Goal: Task Accomplishment & Management: Complete application form

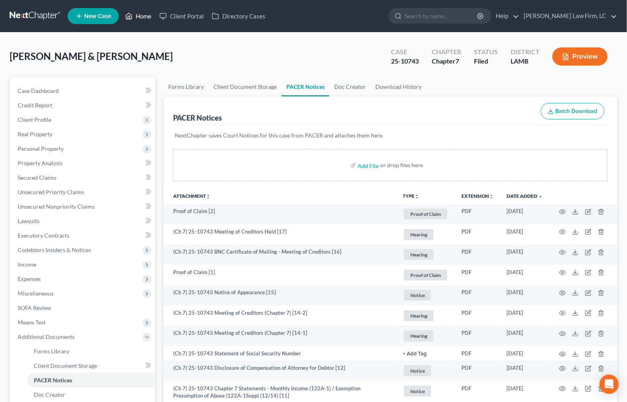
click at [141, 21] on link "Home" at bounding box center [138, 16] width 34 height 14
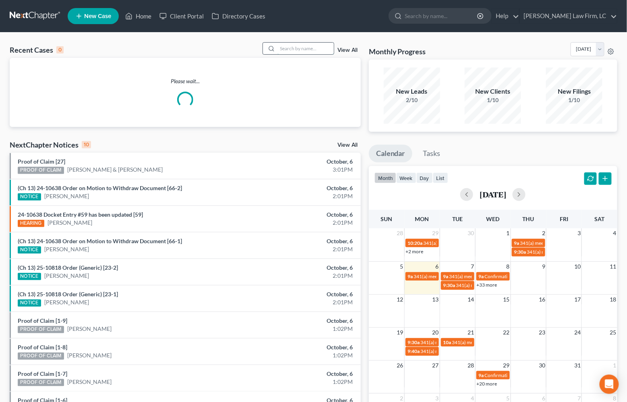
click at [293, 43] on input "search" at bounding box center [305, 49] width 56 height 12
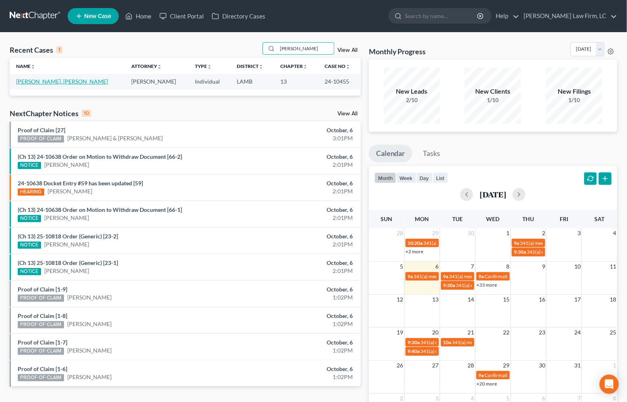
type input "[PERSON_NAME]"
click at [65, 79] on link "[PERSON_NAME], [PERSON_NAME]" at bounding box center [62, 81] width 92 height 7
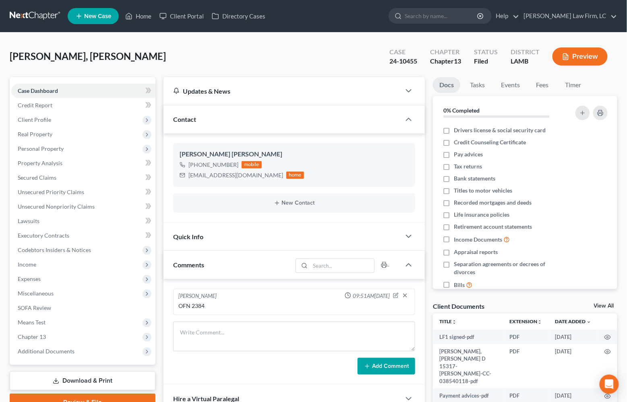
click at [83, 351] on div "Case Dashboard Payments Invoices Payments Payments Credit Report Client Profile…" at bounding box center [83, 221] width 146 height 288
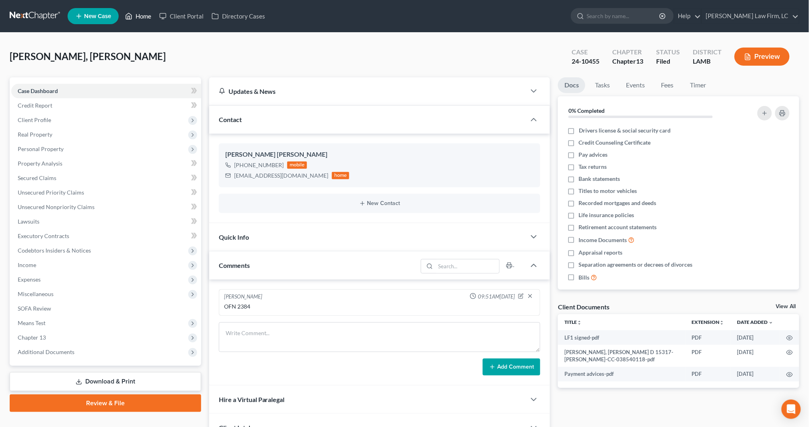
click at [147, 14] on link "Home" at bounding box center [138, 16] width 34 height 14
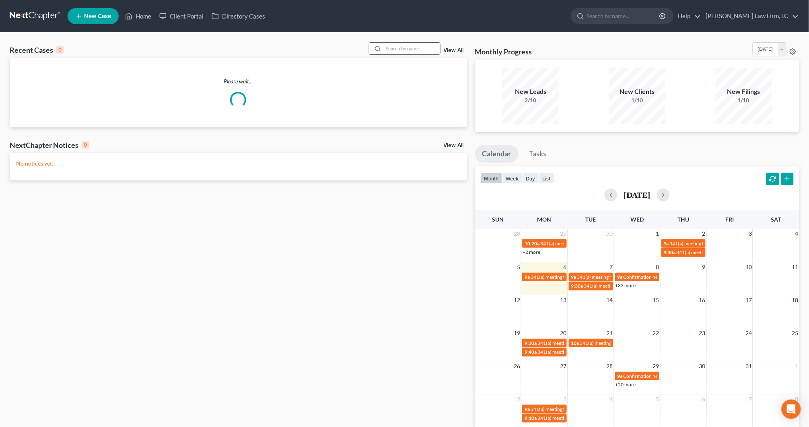
click at [415, 50] on input "search" at bounding box center [412, 49] width 56 height 12
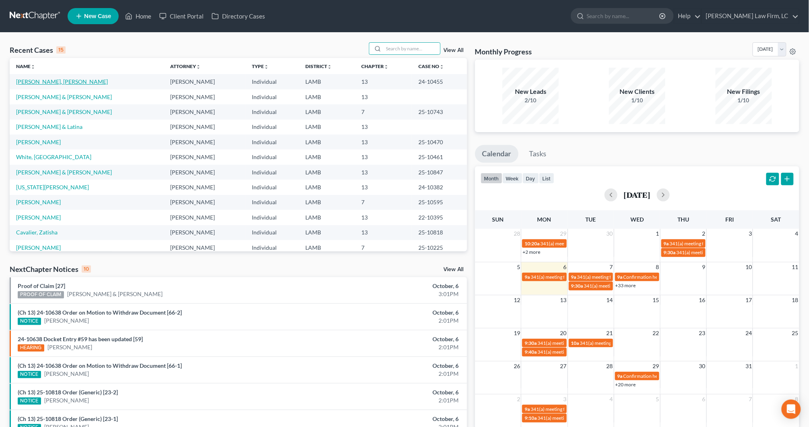
click at [59, 79] on link "[PERSON_NAME], [PERSON_NAME]" at bounding box center [62, 81] width 92 height 7
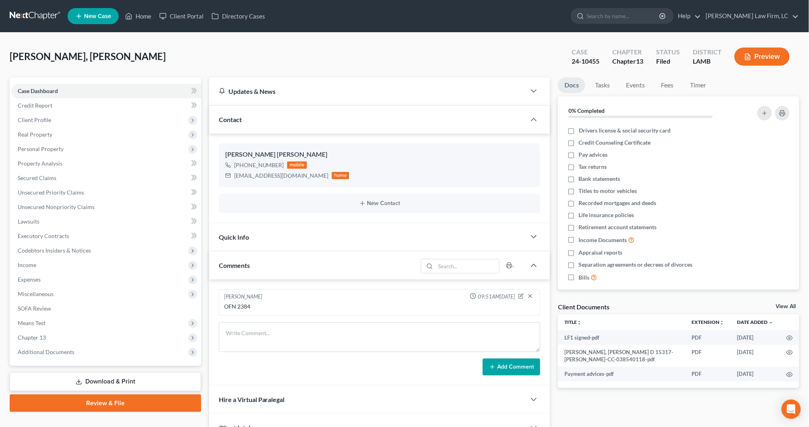
scroll to position [22, 0]
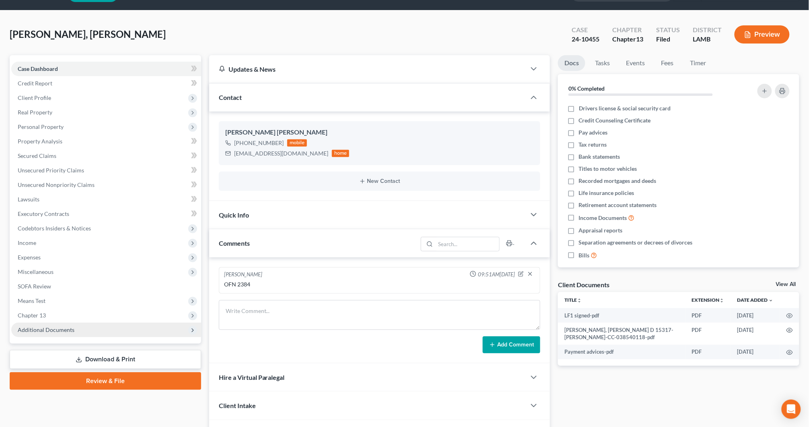
click at [124, 325] on span "Additional Documents" at bounding box center [106, 329] width 190 height 14
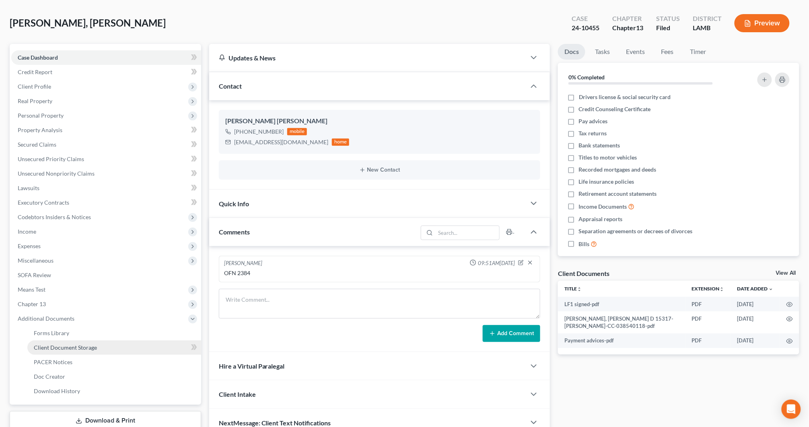
scroll to position [35, 0]
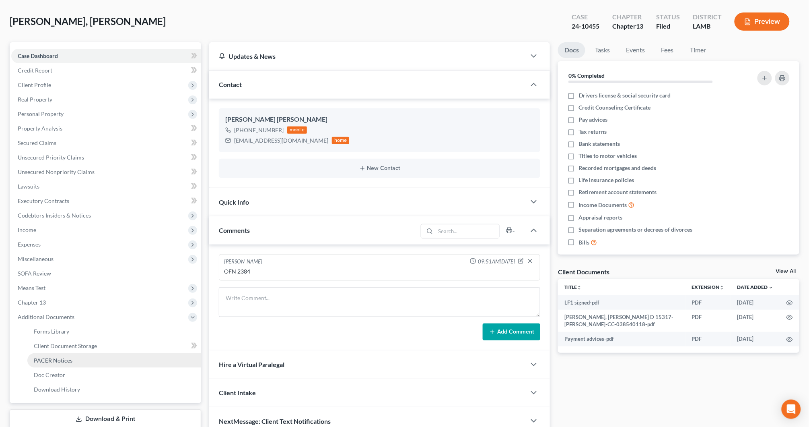
click at [66, 354] on link "PACER Notices" at bounding box center [114, 360] width 174 height 14
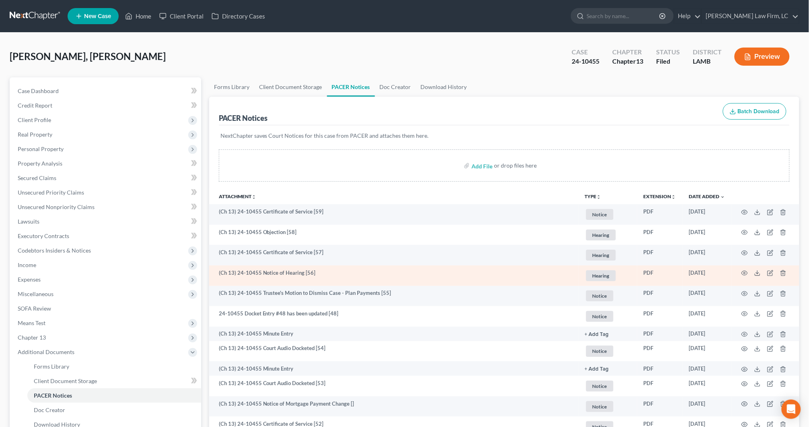
scroll to position [18, 0]
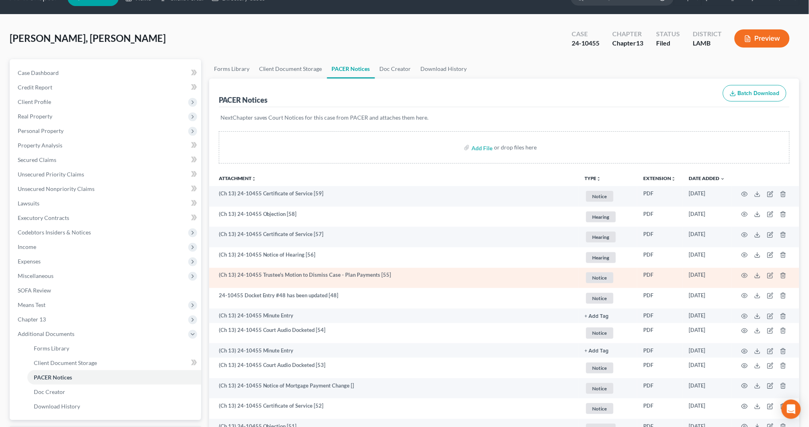
click at [626, 269] on td at bounding box center [766, 278] width 68 height 21
click at [626, 272] on td at bounding box center [766, 278] width 68 height 21
click at [626, 272] on icon "button" at bounding box center [745, 275] width 6 height 6
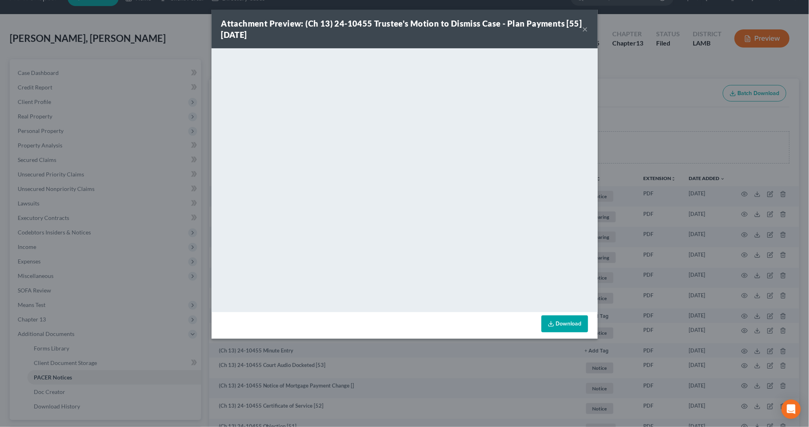
click at [583, 33] on button "×" at bounding box center [586, 29] width 6 height 10
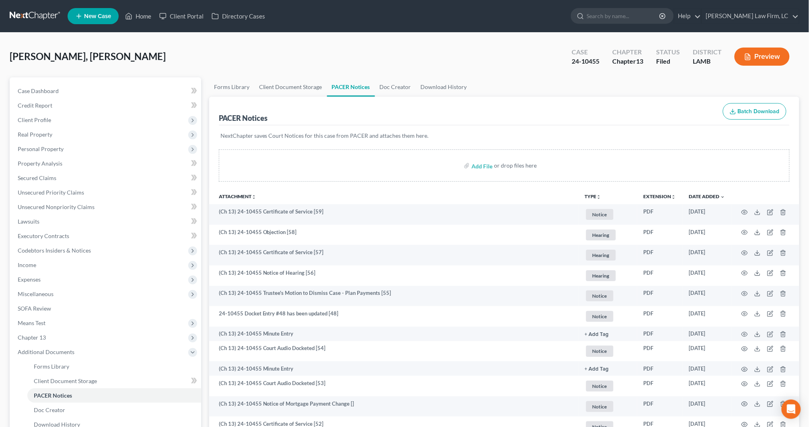
scroll to position [0, 0]
click at [139, 18] on link "Home" at bounding box center [138, 16] width 34 height 14
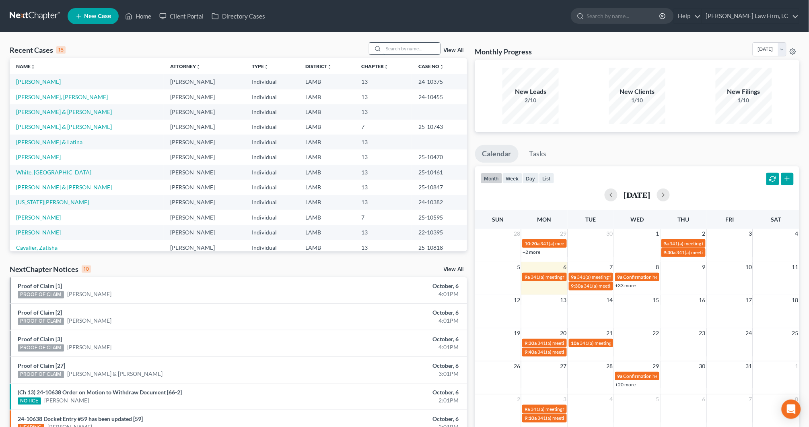
click at [417, 49] on input "search" at bounding box center [412, 49] width 56 height 12
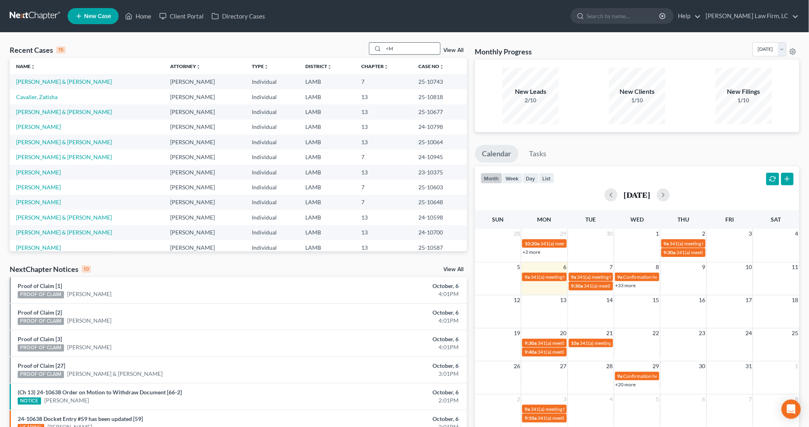
type input "<"
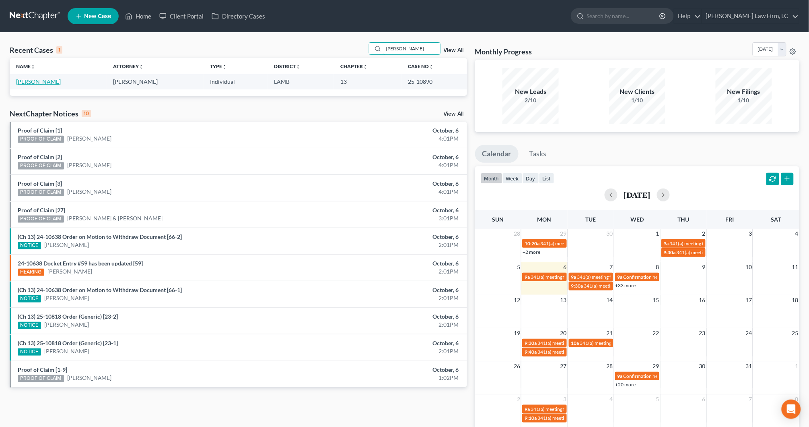
type input "[PERSON_NAME]"
click at [41, 78] on link "[PERSON_NAME]" at bounding box center [38, 81] width 45 height 7
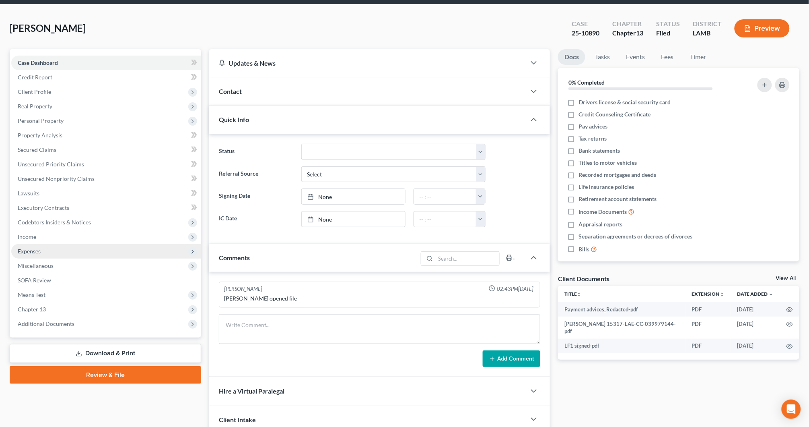
scroll to position [1, 0]
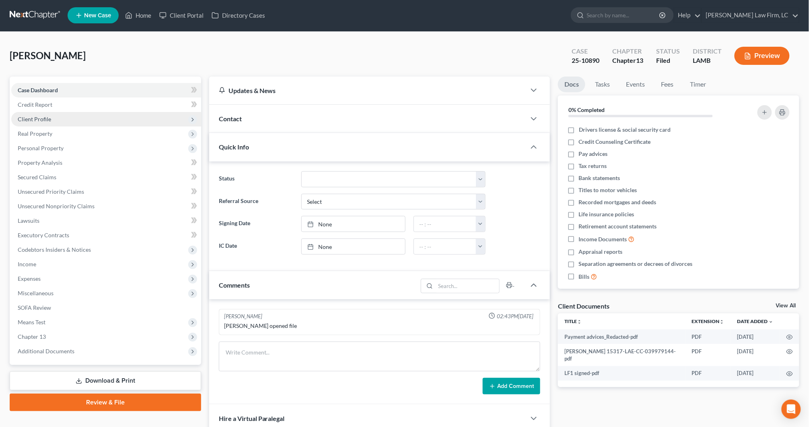
click at [46, 118] on span "Client Profile" at bounding box center [34, 119] width 33 height 7
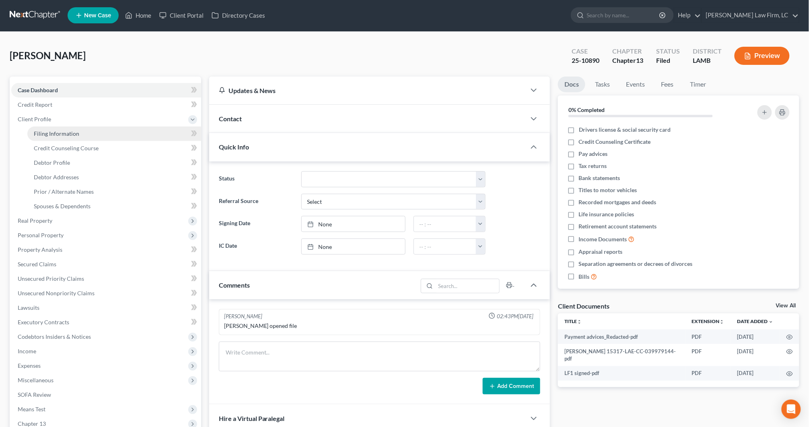
click at [65, 131] on span "Filing Information" at bounding box center [56, 133] width 45 height 7
select select "1"
select select "0"
select select "3"
select select "19"
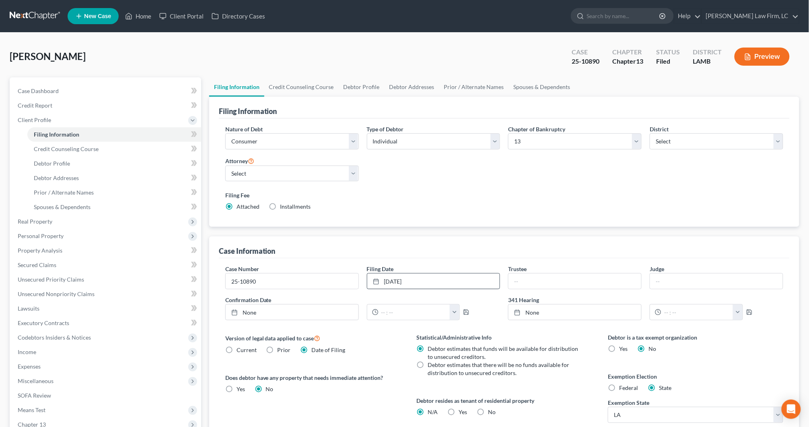
drag, startPoint x: 425, startPoint y: 286, endPoint x: 431, endPoint y: 286, distance: 5.2
click at [427, 286] on link "[DATE]" at bounding box center [433, 280] width 133 height 15
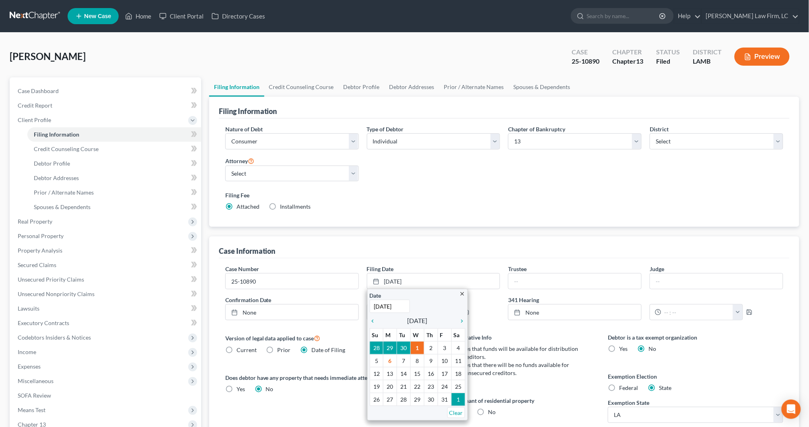
click at [427, 264] on div "Filing Date [DATE] close Date [DATE] Time 12:00 AM chevron_left [DATE] chevron_…" at bounding box center [434, 276] width 142 height 25
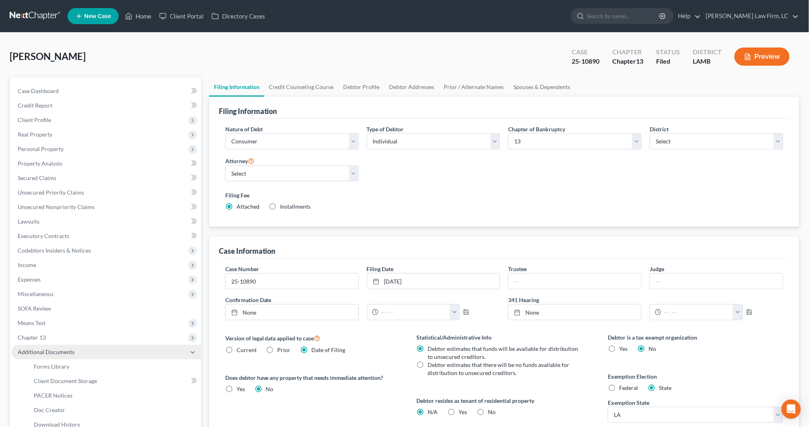
scroll to position [92, 0]
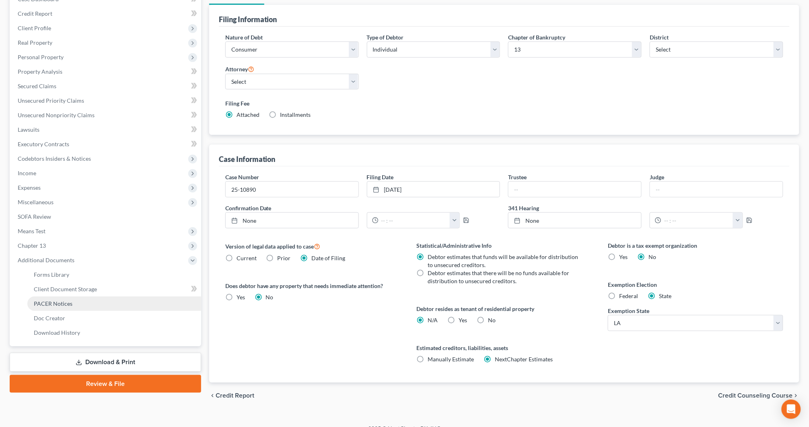
click at [52, 300] on span "PACER Notices" at bounding box center [53, 303] width 39 height 7
